Goal: Transaction & Acquisition: Book appointment/travel/reservation

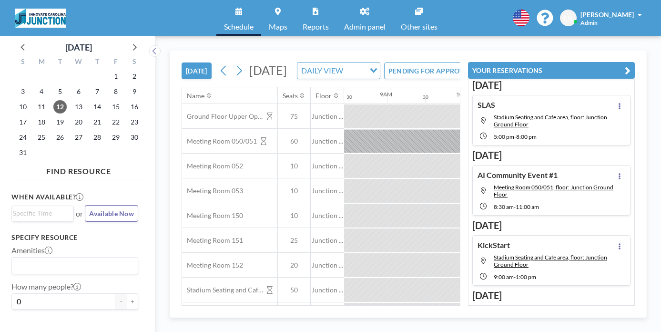
scroll to position [0, 682]
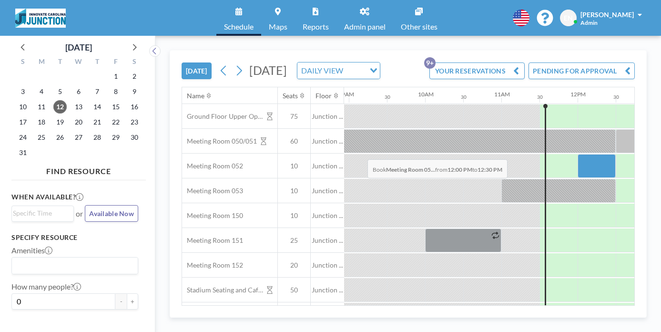
drag, startPoint x: 351, startPoint y: 137, endPoint x: 365, endPoint y: 137, distance: 13.8
click at [578, 154] on div at bounding box center [597, 166] width 38 height 24
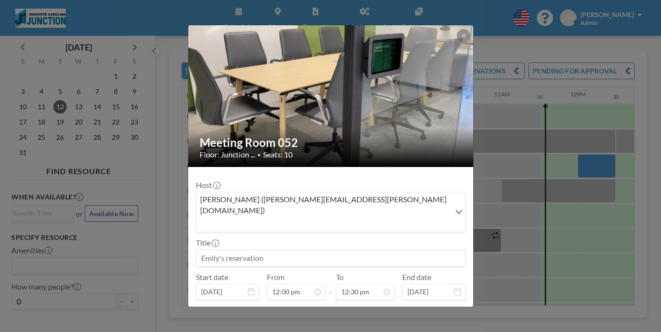
click at [313, 250] on input at bounding box center [330, 258] width 269 height 16
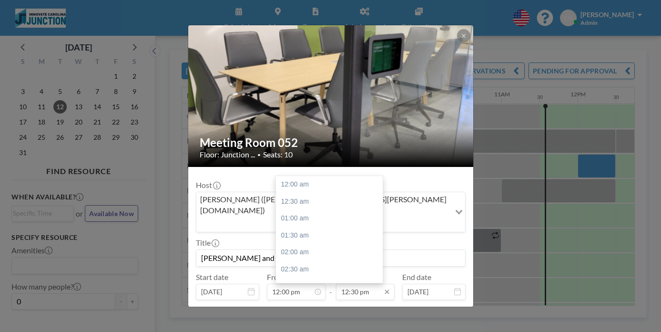
scroll to position [380, 0]
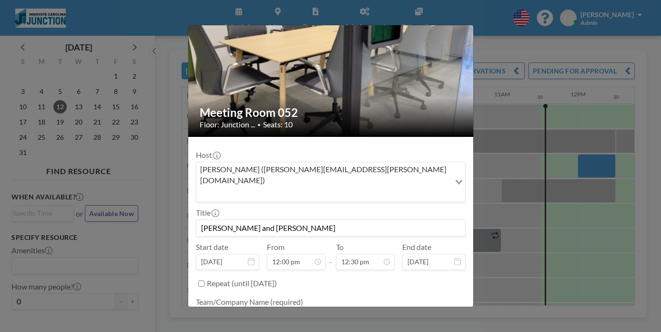
type input "[PERSON_NAME] and [PERSON_NAME]"
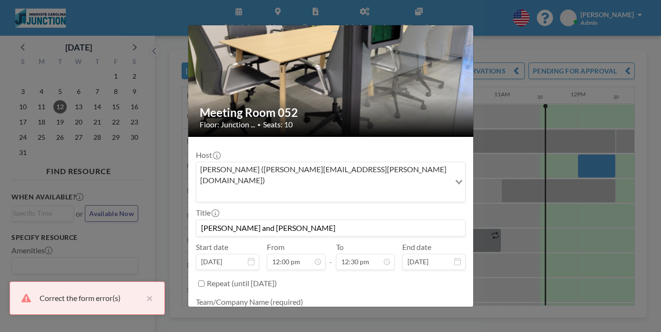
click at [296, 308] on textarea at bounding box center [331, 316] width 270 height 16
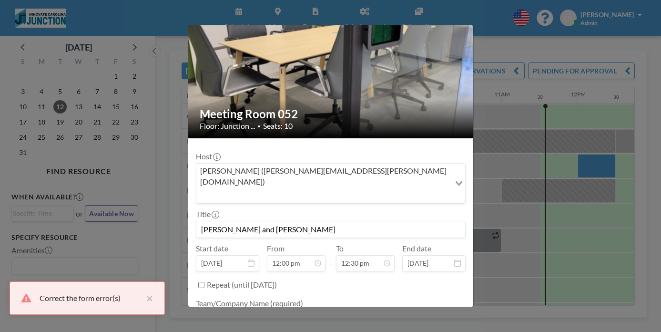
scroll to position [28, 0]
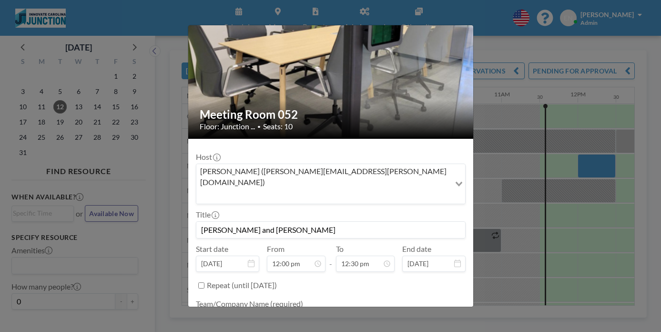
type textarea "Innovate Carolina"
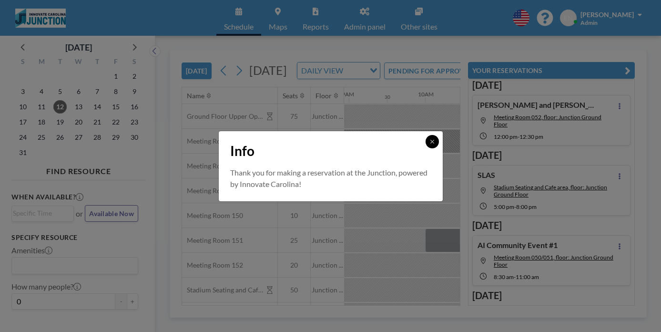
click at [426, 148] on button at bounding box center [432, 141] width 13 height 13
